Goal: Task Accomplishment & Management: Use online tool/utility

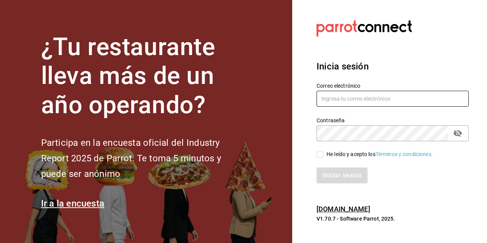
type input "[PERSON_NAME][EMAIL_ADDRESS][PERSON_NAME][DOMAIN_NAME]"
click at [319, 156] on input "He leído y acepto los Términos y condiciones." at bounding box center [319, 154] width 7 height 7
checkbox input "true"
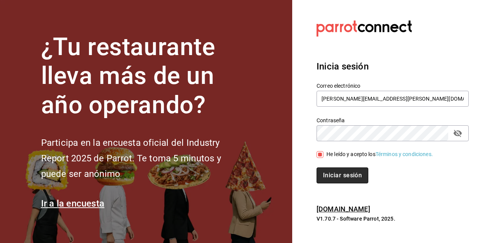
click at [331, 173] on button "Iniciar sesión" at bounding box center [342, 176] width 52 height 16
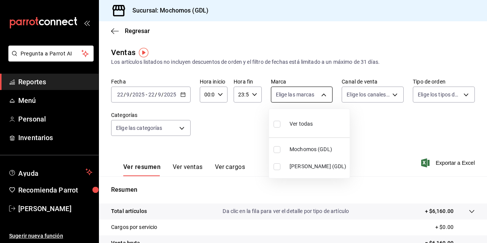
click at [320, 94] on body "Pregunta a Parrot AI Reportes Menú Personal Inventarios Ayuda Recomienda Parrot…" at bounding box center [243, 121] width 487 height 243
click at [278, 150] on input "checkbox" at bounding box center [276, 149] width 7 height 7
checkbox input "true"
type input "36c25d4a-7cb0-456c-a434-e981d54830bc"
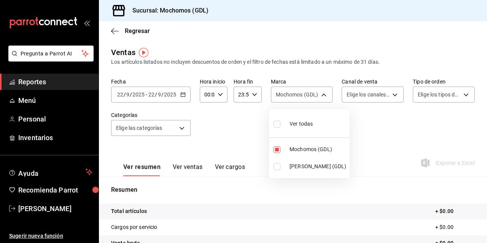
click at [120, 90] on div at bounding box center [243, 121] width 487 height 243
click at [121, 94] on input "22" at bounding box center [120, 95] width 7 height 6
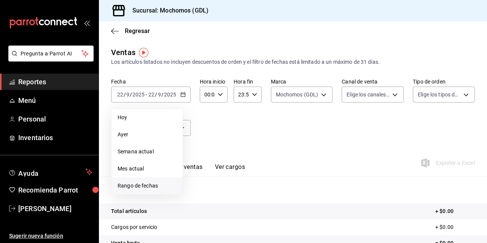
click at [132, 185] on span "Rango de fechas" at bounding box center [146, 186] width 59 height 8
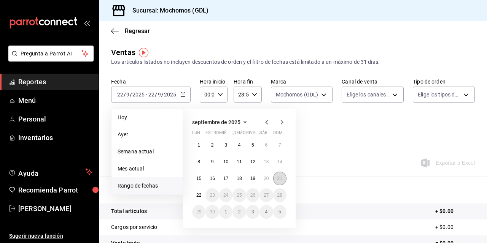
click at [281, 179] on abbr "21" at bounding box center [279, 178] width 5 height 5
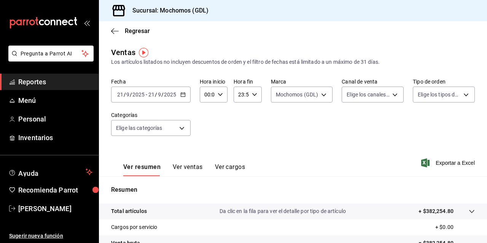
click at [219, 94] on icon "button" at bounding box center [219, 94] width 5 height 5
click at [205, 149] on span "02" at bounding box center [206, 150] width 2 height 6
type input "02:00"
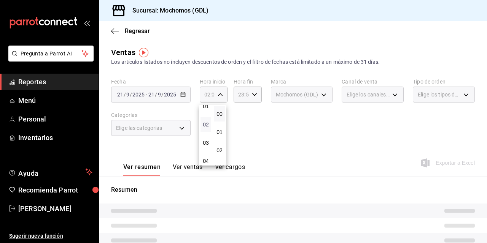
scroll to position [30, 0]
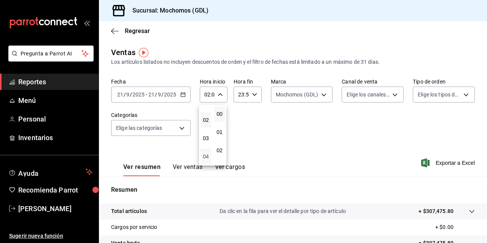
click at [205, 154] on span "04" at bounding box center [206, 157] width 2 height 6
type input "04:00"
click at [206, 141] on span "04" at bounding box center [206, 141] width 2 height 6
click at [482, 238] on div at bounding box center [243, 121] width 487 height 243
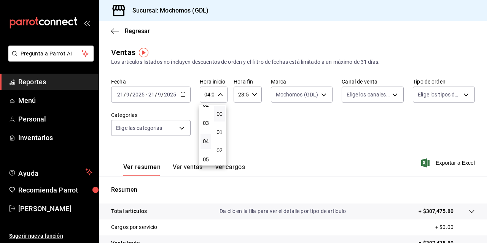
click at [482, 238] on div at bounding box center [243, 121] width 487 height 243
click at [482, 238] on div "00 01 02 03 04 05 06 07 08 09 10 11 12 13 14 15 16 17 18 19 20 21 22 23 00 01 0…" at bounding box center [243, 122] width 487 height 241
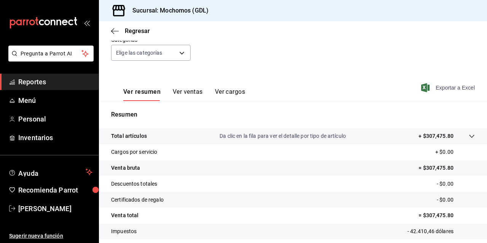
scroll to position [60, 0]
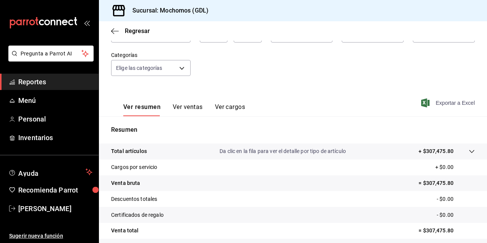
click at [436, 102] on font "Exportar a Excel" at bounding box center [454, 103] width 39 height 6
click at [135, 30] on span "Regresar" at bounding box center [137, 30] width 25 height 7
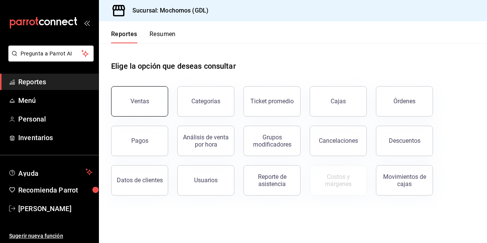
click at [127, 100] on button "Ventas" at bounding box center [139, 101] width 57 height 30
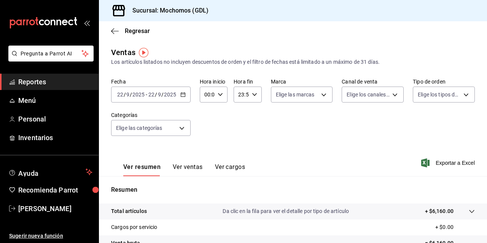
click at [119, 94] on input "22" at bounding box center [120, 95] width 7 height 6
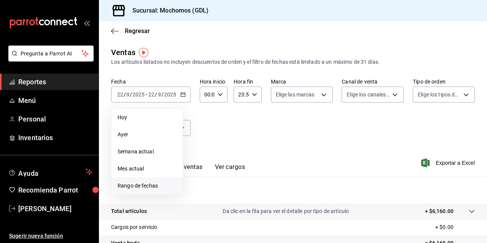
click at [133, 185] on span "Rango de fechas" at bounding box center [146, 186] width 59 height 8
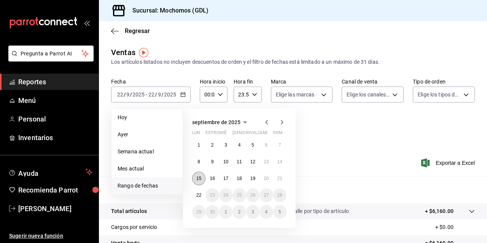
click at [196, 178] on abbr "15" at bounding box center [198, 178] width 5 height 5
click at [277, 181] on abbr "21" at bounding box center [279, 178] width 5 height 5
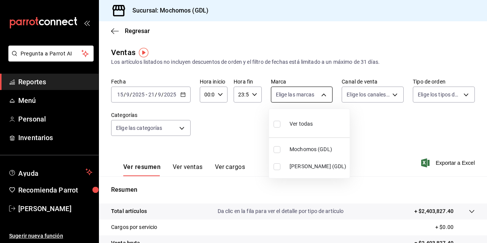
click at [322, 95] on body "Pregunta a Parrot AI Reportes Menú Personal Inventarios Ayuda Recomienda Parrot…" at bounding box center [243, 121] width 487 height 243
click at [277, 149] on input "checkbox" at bounding box center [276, 149] width 7 height 7
checkbox input "true"
type input "36c25d4a-7cb0-456c-a434-e981d54830bc"
click at [217, 94] on div at bounding box center [243, 121] width 487 height 243
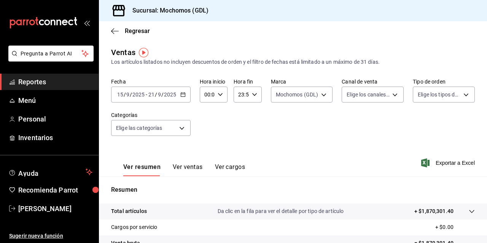
click at [217, 94] on icon "button" at bounding box center [219, 94] width 5 height 5
click at [206, 146] on button "02" at bounding box center [205, 150] width 11 height 15
type input "02:00"
click at [205, 139] on span "03" at bounding box center [206, 138] width 2 height 6
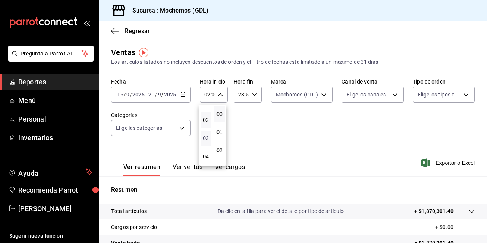
type input "03:00"
click at [275, 160] on div at bounding box center [243, 121] width 487 height 243
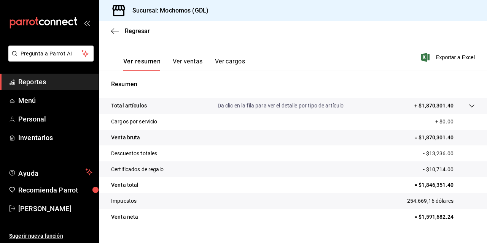
scroll to position [90, 0]
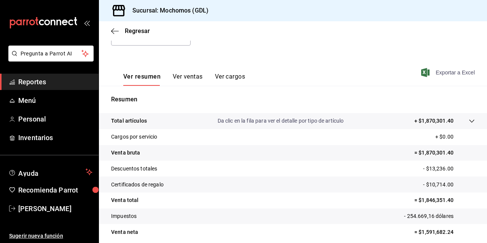
click at [442, 73] on font "Exportar a Excel" at bounding box center [454, 73] width 39 height 6
click at [135, 35] on div "Regresar" at bounding box center [293, 30] width 388 height 19
click at [133, 33] on span "Regresar" at bounding box center [137, 30] width 25 height 7
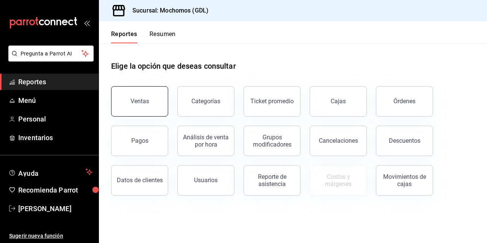
click at [127, 94] on button "Ventas" at bounding box center [139, 101] width 57 height 30
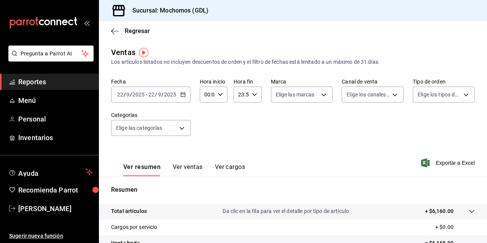
click at [119, 94] on input "22" at bounding box center [120, 95] width 7 height 6
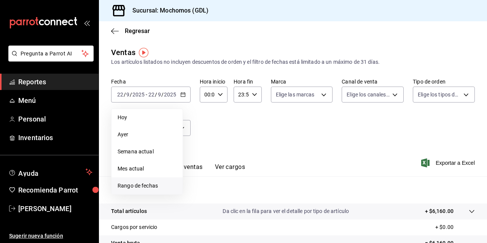
click at [125, 185] on span "Rango de fechas" at bounding box center [146, 186] width 59 height 8
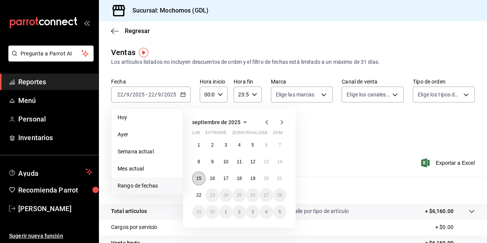
click at [197, 181] on abbr "15" at bounding box center [198, 178] width 5 height 5
click at [281, 182] on button "21" at bounding box center [279, 179] width 13 height 14
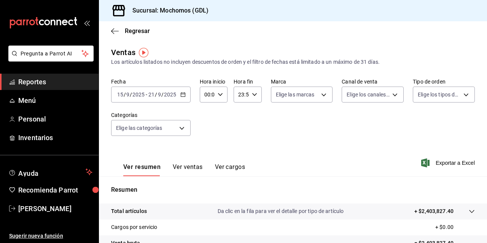
click at [219, 96] on \(Stroke\) "button" at bounding box center [220, 94] width 5 height 3
click at [205, 132] on span "01" at bounding box center [206, 132] width 2 height 6
click at [207, 114] on button "04" at bounding box center [205, 110] width 11 height 15
type input "04:00"
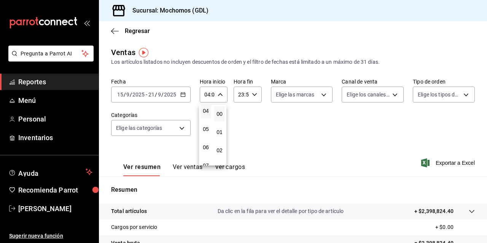
click at [251, 97] on div at bounding box center [243, 121] width 487 height 243
click at [252, 97] on icon "button" at bounding box center [254, 94] width 5 height 5
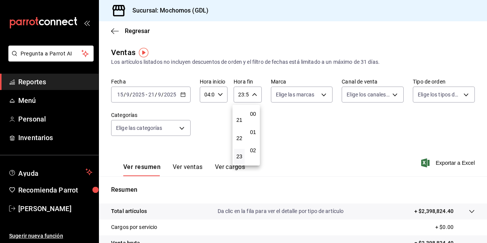
scroll to position [1034, 0]
click at [238, 121] on button "21" at bounding box center [239, 120] width 11 height 15
type input "21:59"
click at [315, 143] on div at bounding box center [243, 121] width 487 height 243
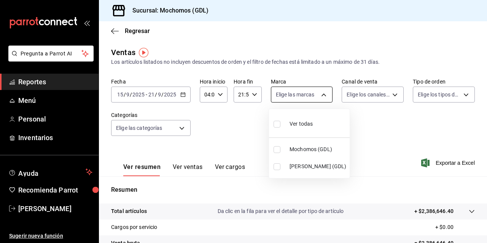
click at [319, 94] on body "Pregunta a Parrot AI Reportes Menú Personal Inventarios Ayuda Recomienda Parrot…" at bounding box center [243, 121] width 487 height 243
click at [275, 167] on input "checkbox" at bounding box center [276, 166] width 7 height 7
checkbox input "true"
type input "9cac9703-0c5a-4d8b-addd-5b6b571d65b9"
click at [347, 142] on div at bounding box center [243, 121] width 487 height 243
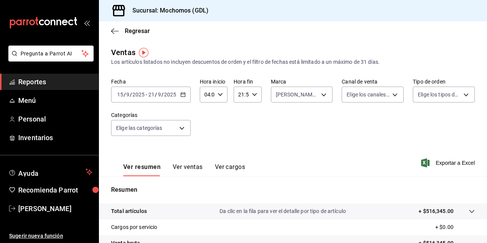
click at [329, 138] on div "Fecha 2025-09-15 15 / 9 / 2025 - 2025-09-21 21 / 9 / 2025 Hora inicio 04:00 Hor…" at bounding box center [292, 111] width 363 height 67
click at [124, 94] on span "/" at bounding box center [125, 95] width 2 height 6
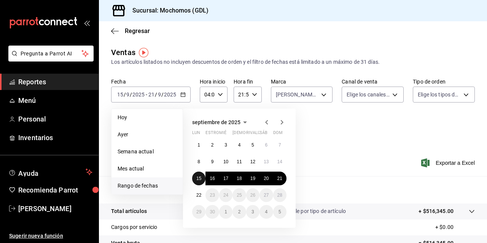
click at [196, 179] on abbr "15" at bounding box center [198, 178] width 5 height 5
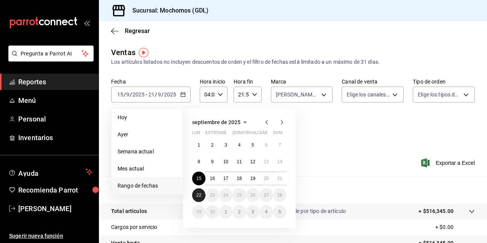
click at [198, 193] on abbr "22" at bounding box center [198, 195] width 5 height 5
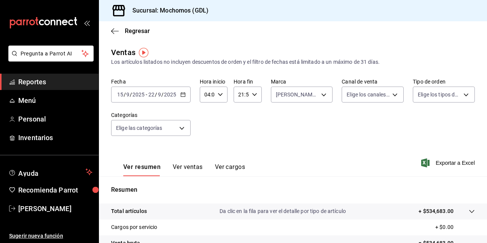
click at [219, 94] on icon "button" at bounding box center [219, 94] width 5 height 5
click at [205, 133] on span "05" at bounding box center [206, 132] width 2 height 6
type input "05:00"
click at [296, 132] on div at bounding box center [243, 121] width 487 height 243
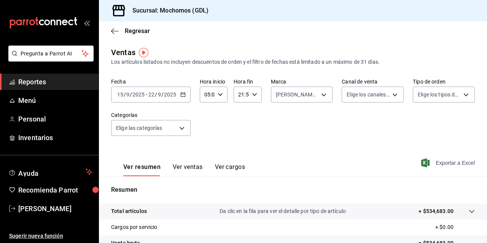
click at [438, 160] on font "Exportar a Excel" at bounding box center [454, 163] width 39 height 6
